Goal: Information Seeking & Learning: Learn about a topic

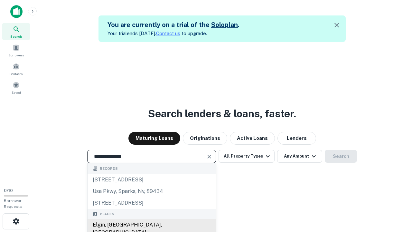
click at [151, 225] on div "Elgin, [GEOGRAPHIC_DATA], [GEOGRAPHIC_DATA]" at bounding box center [152, 228] width 128 height 19
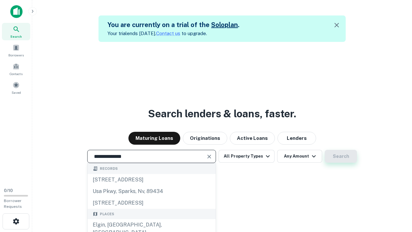
type input "**********"
click at [325, 150] on button "Search" at bounding box center [341, 156] width 32 height 13
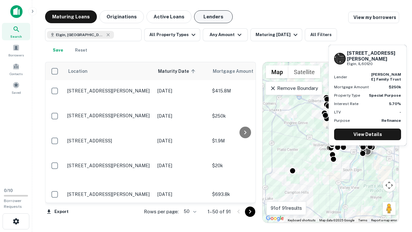
click at [214, 17] on button "Lenders" at bounding box center [213, 16] width 39 height 13
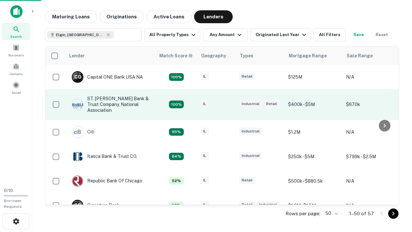
click at [229, 104] on div "IL" at bounding box center [217, 104] width 32 height 9
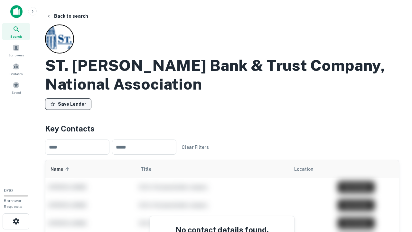
click at [68, 104] on button "Save Lender" at bounding box center [68, 104] width 46 height 12
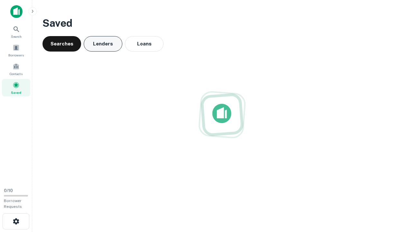
click at [103, 44] on button "Lenders" at bounding box center [103, 43] width 39 height 15
